Goal: Task Accomplishment & Management: Manage account settings

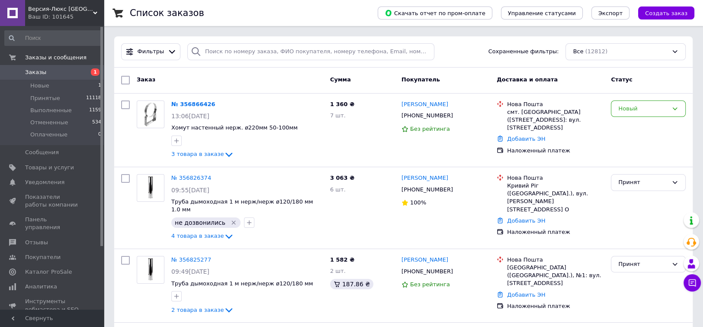
click at [38, 73] on span "Заказы" at bounding box center [35, 72] width 21 height 8
click at [507, 109] on div "смт. [GEOGRAPHIC_DATA] ([STREET_ADDRESS]: вул. [STREET_ADDRESS]" at bounding box center [555, 120] width 97 height 24
drag, startPoint x: 507, startPoint y: 112, endPoint x: 545, endPoint y: 136, distance: 45.5
click at [545, 132] on div "смт. [GEOGRAPHIC_DATA] ([STREET_ADDRESS]: вул. [STREET_ADDRESS]" at bounding box center [555, 120] width 97 height 24
copy div "смт. [GEOGRAPHIC_DATA] ([STREET_ADDRESS]: вул. [STREET_ADDRESS]"
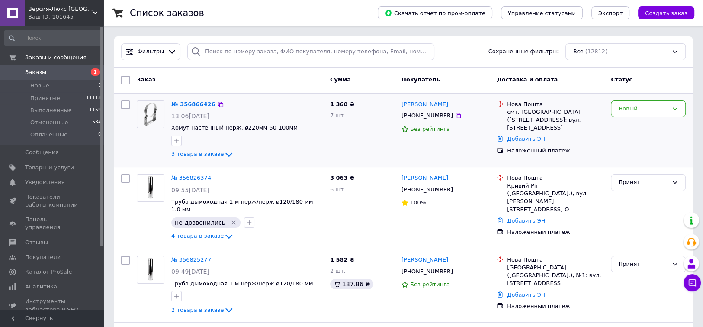
click at [192, 103] on link "№ 356866426" at bounding box center [193, 104] width 44 height 6
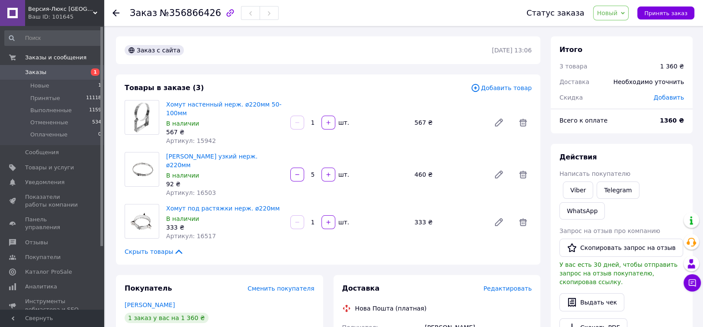
click at [625, 13] on icon at bounding box center [623, 13] width 4 height 4
click at [625, 28] on li "Принят" at bounding box center [616, 30] width 46 height 13
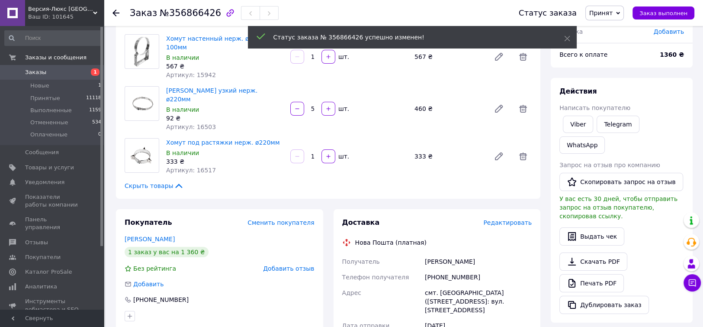
scroll to position [160, 0]
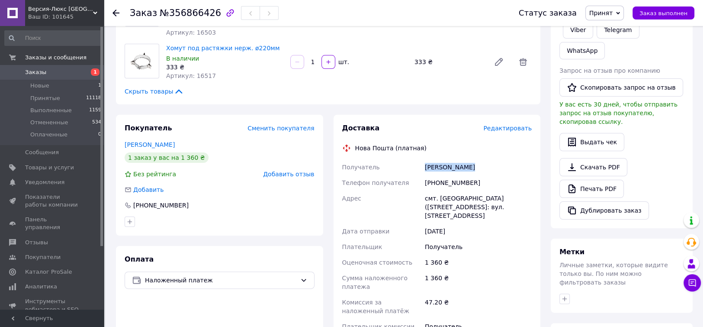
drag, startPoint x: 424, startPoint y: 157, endPoint x: 471, endPoint y: 157, distance: 46.7
click at [471, 159] on div "[PERSON_NAME]" at bounding box center [478, 167] width 110 height 16
copy div "[PERSON_NAME]"
drag, startPoint x: 435, startPoint y: 172, endPoint x: 467, endPoint y: 173, distance: 32.0
click at [467, 175] on div "[PHONE_NUMBER]" at bounding box center [478, 183] width 110 height 16
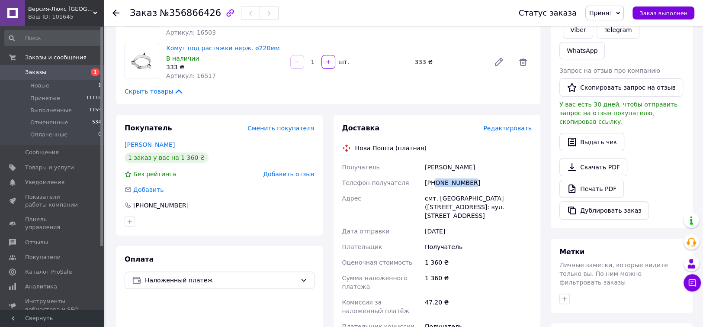
copy div "0973257525"
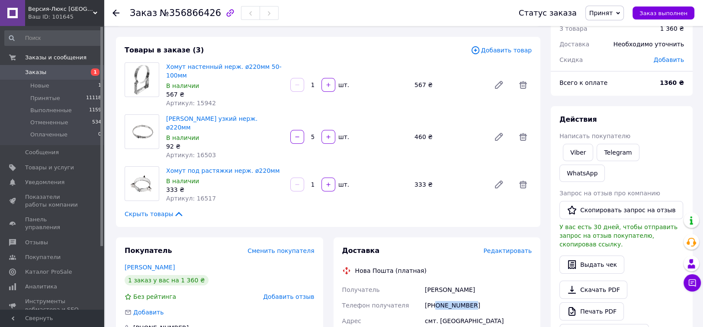
scroll to position [0, 0]
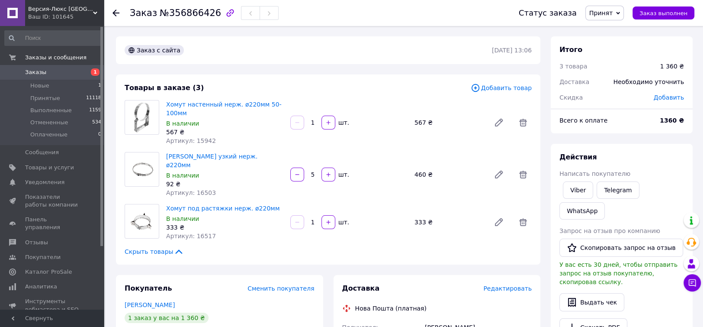
click at [39, 71] on span "Заказы" at bounding box center [35, 72] width 21 height 8
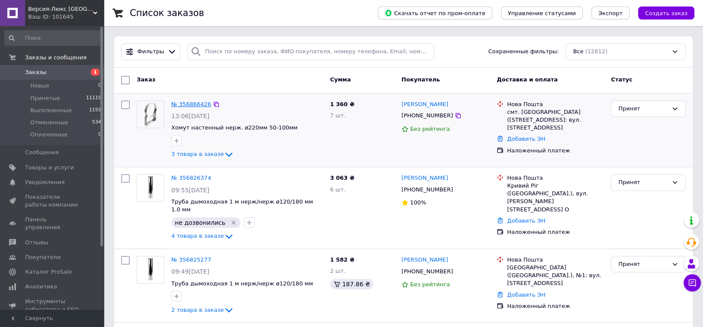
click at [191, 104] on link "№ 356866426" at bounding box center [191, 104] width 40 height 6
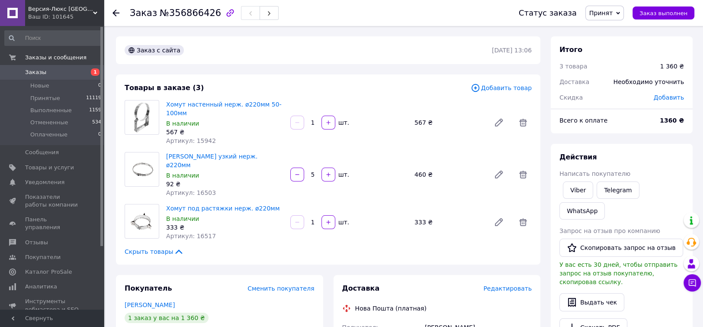
click at [38, 72] on span "Заказы" at bounding box center [35, 72] width 21 height 8
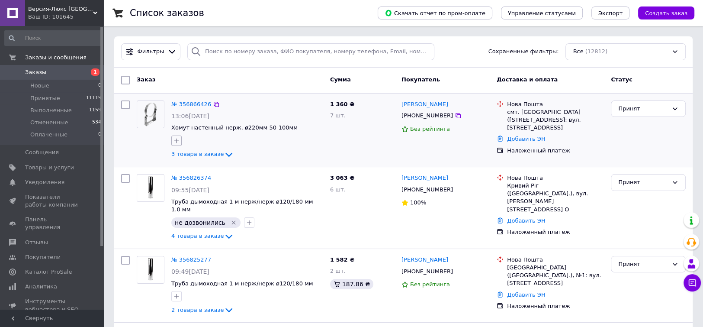
click at [175, 140] on icon "button" at bounding box center [176, 140] width 5 height 5
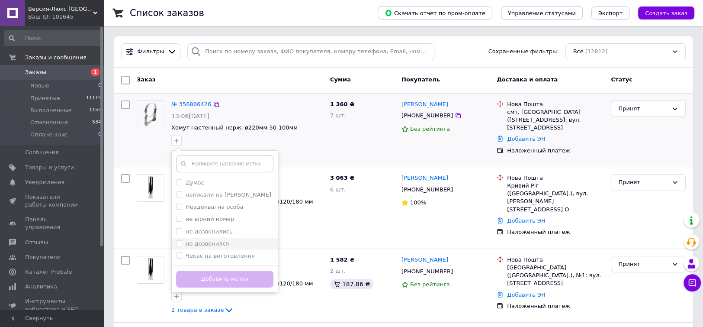
click at [224, 244] on div "не дозвонился" at bounding box center [224, 244] width 97 height 8
checkbox input "true"
click at [234, 276] on button "Добавить метку" at bounding box center [224, 278] width 97 height 17
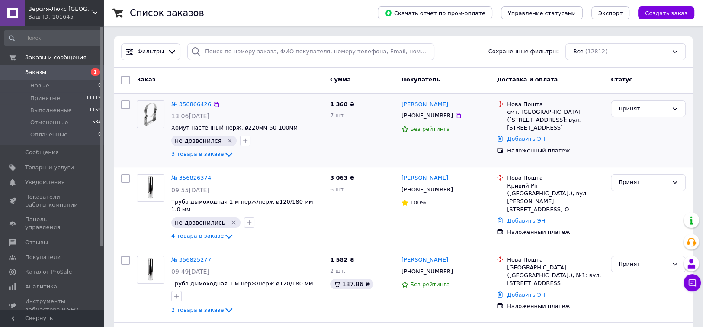
click at [33, 72] on span "Заказы" at bounding box center [35, 72] width 21 height 8
click at [226, 138] on icon "Удалить метку" at bounding box center [229, 140] width 7 height 7
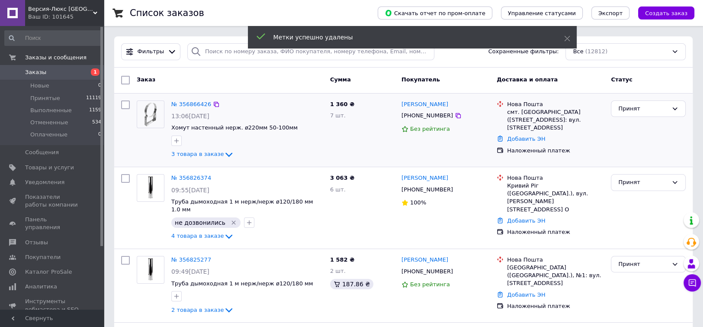
click at [36, 74] on span "Заказы" at bounding box center [35, 72] width 21 height 8
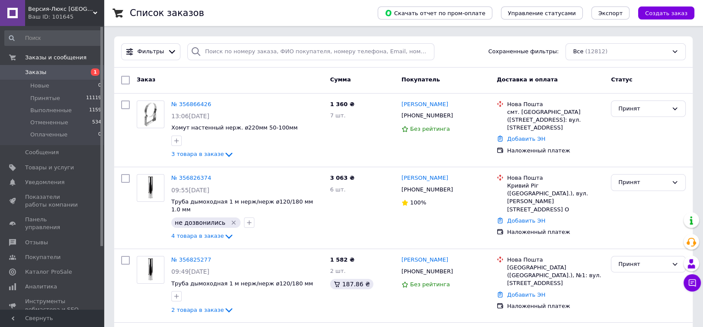
click at [45, 72] on span "Заказы" at bounding box center [52, 72] width 55 height 8
click at [45, 73] on span "Заказы" at bounding box center [52, 72] width 55 height 8
click at [35, 67] on link "Заказы 1" at bounding box center [53, 72] width 106 height 15
click at [37, 66] on link "Заказы 1" at bounding box center [53, 72] width 106 height 15
click at [34, 75] on span "Заказы" at bounding box center [35, 72] width 21 height 8
